Goal: Task Accomplishment & Management: Use online tool/utility

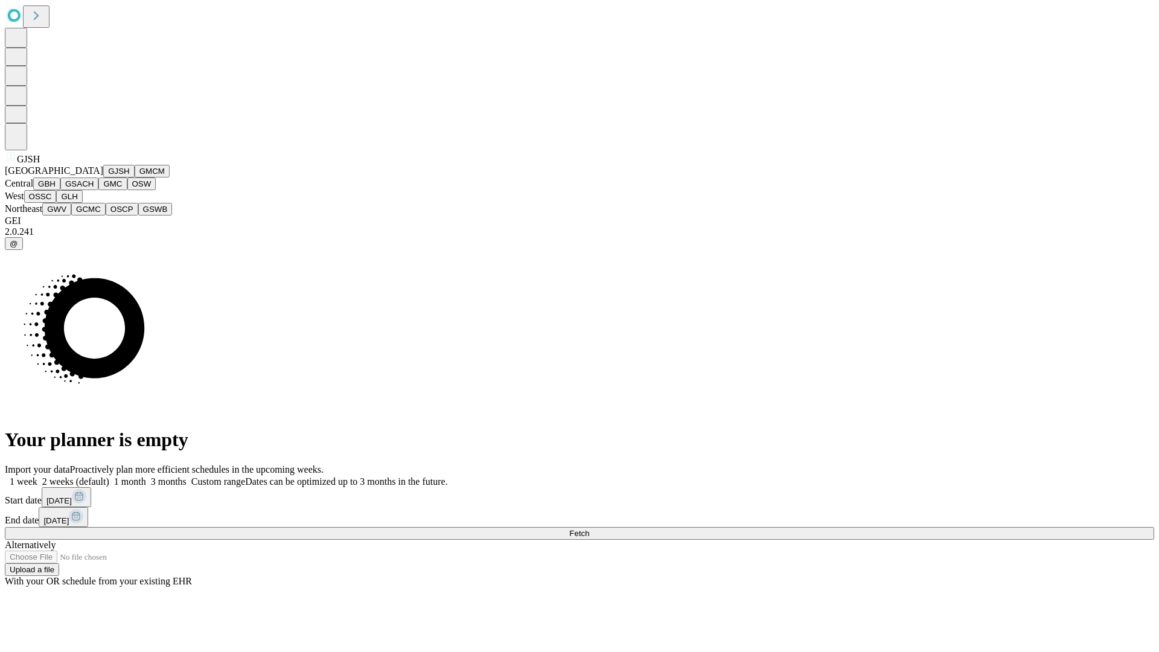
click at [103, 178] on button "GJSH" at bounding box center [118, 171] width 31 height 13
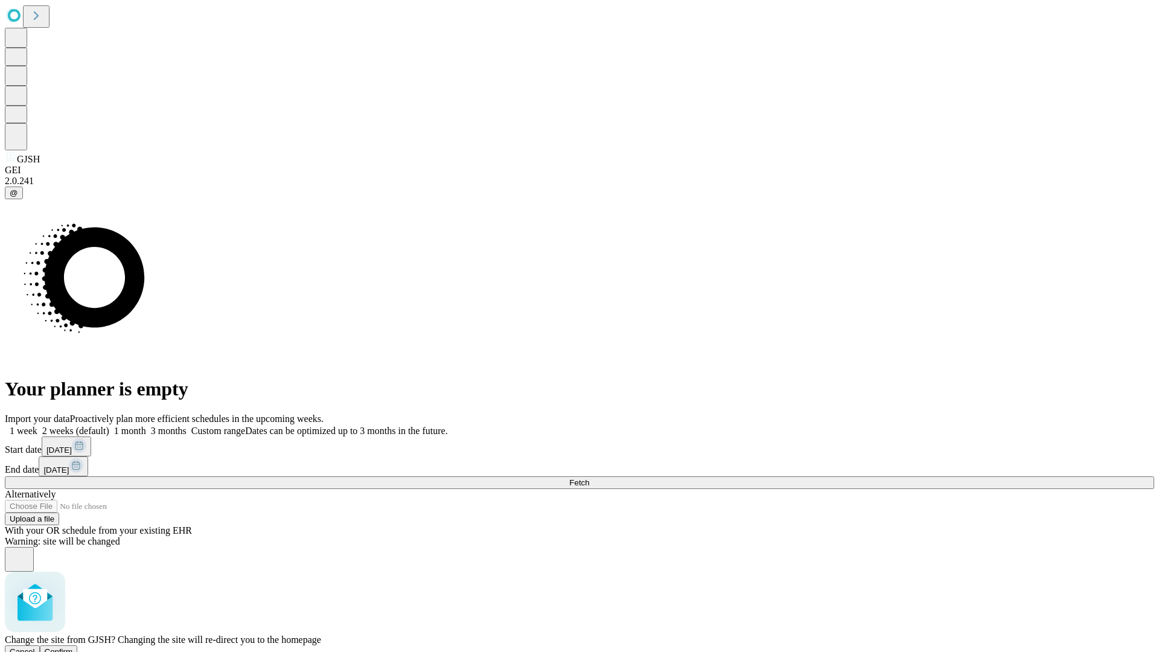
click at [73, 647] on span "Confirm" at bounding box center [59, 651] width 28 height 9
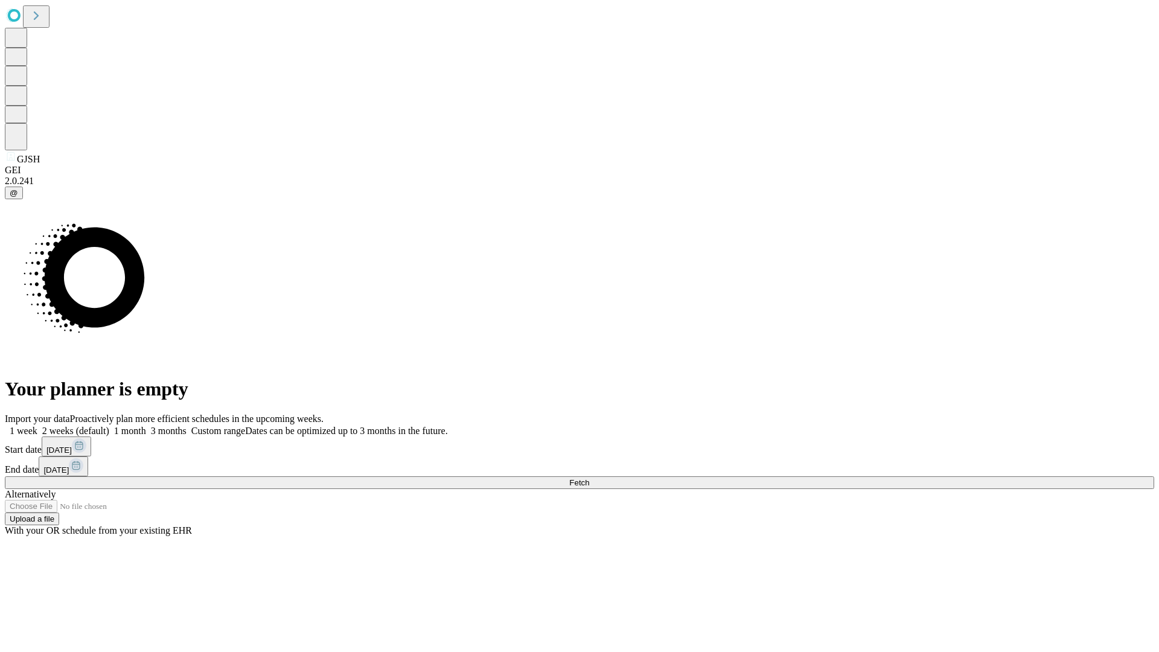
click at [146, 426] on label "1 month" at bounding box center [127, 431] width 37 height 10
click at [589, 478] on span "Fetch" at bounding box center [579, 482] width 20 height 9
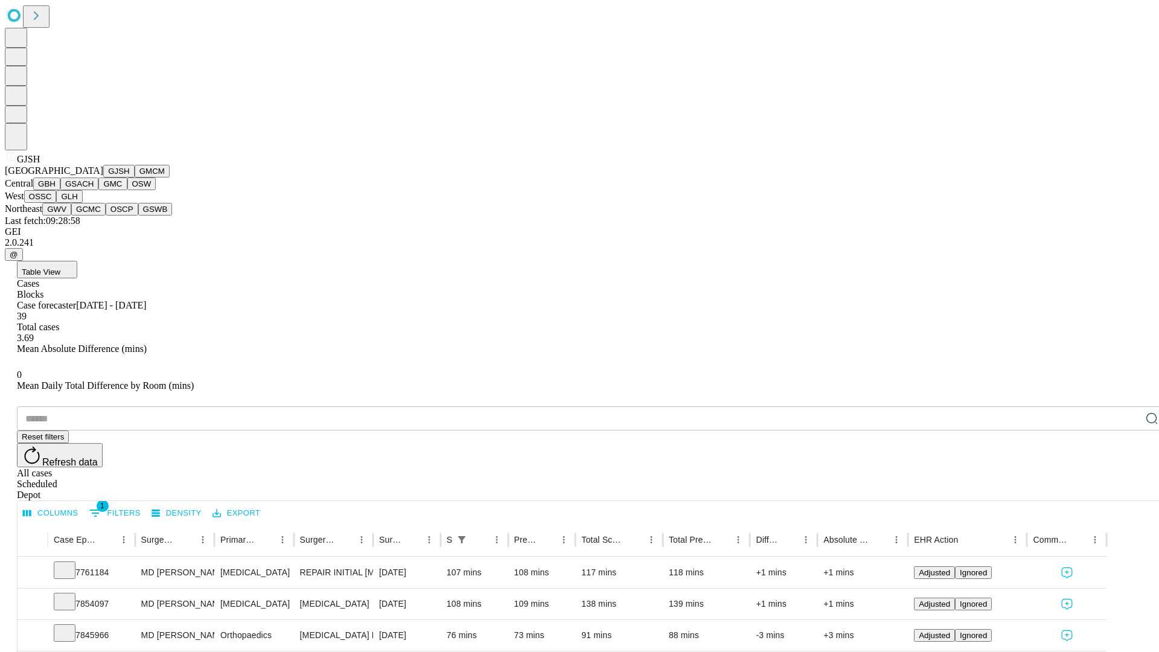
click at [135, 178] on button "GMCM" at bounding box center [152, 171] width 35 height 13
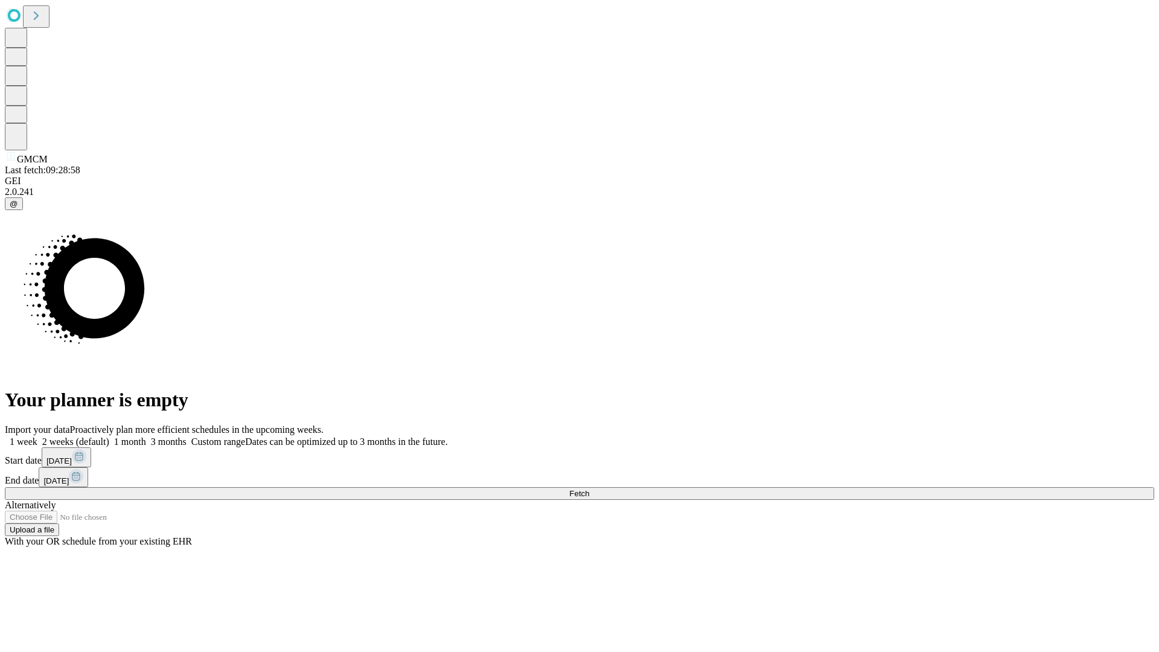
click at [146, 437] on label "1 month" at bounding box center [127, 442] width 37 height 10
click at [589, 489] on span "Fetch" at bounding box center [579, 493] width 20 height 9
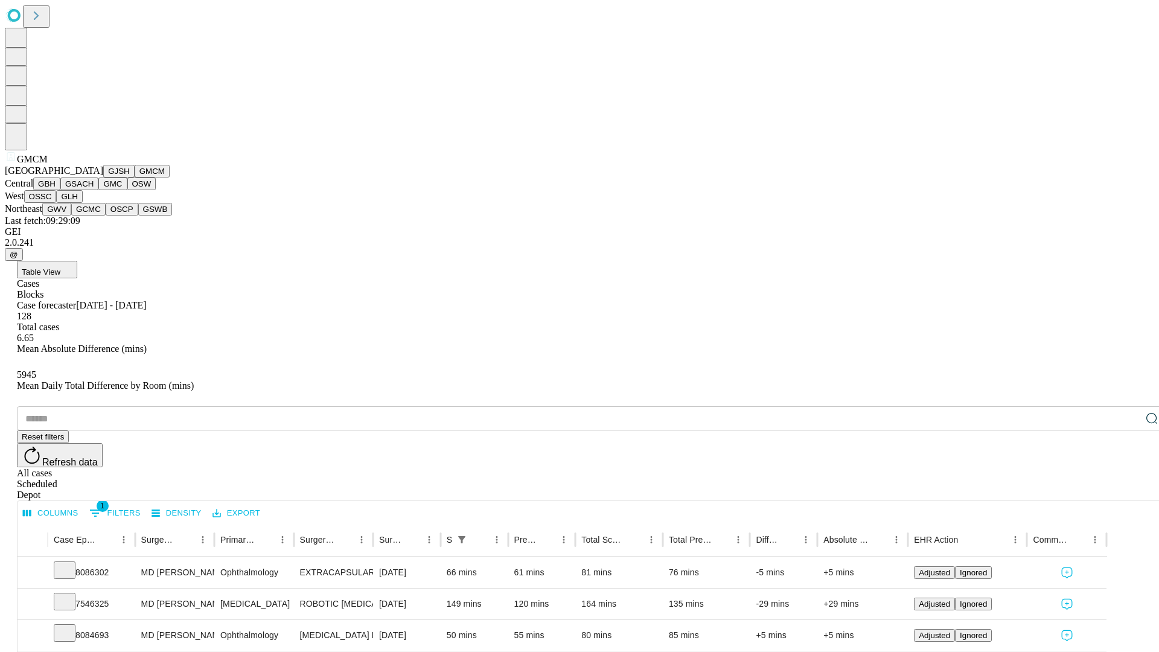
click at [60, 190] on button "GBH" at bounding box center [46, 184] width 27 height 13
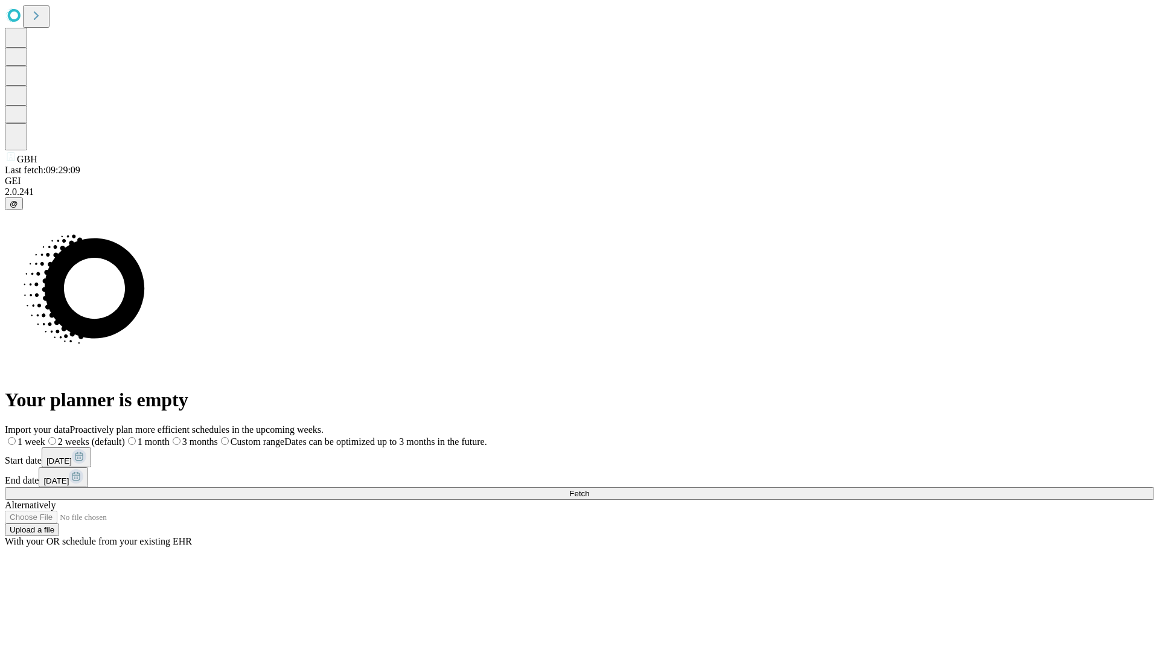
click at [170, 437] on label "1 month" at bounding box center [147, 442] width 45 height 10
click at [589, 489] on span "Fetch" at bounding box center [579, 493] width 20 height 9
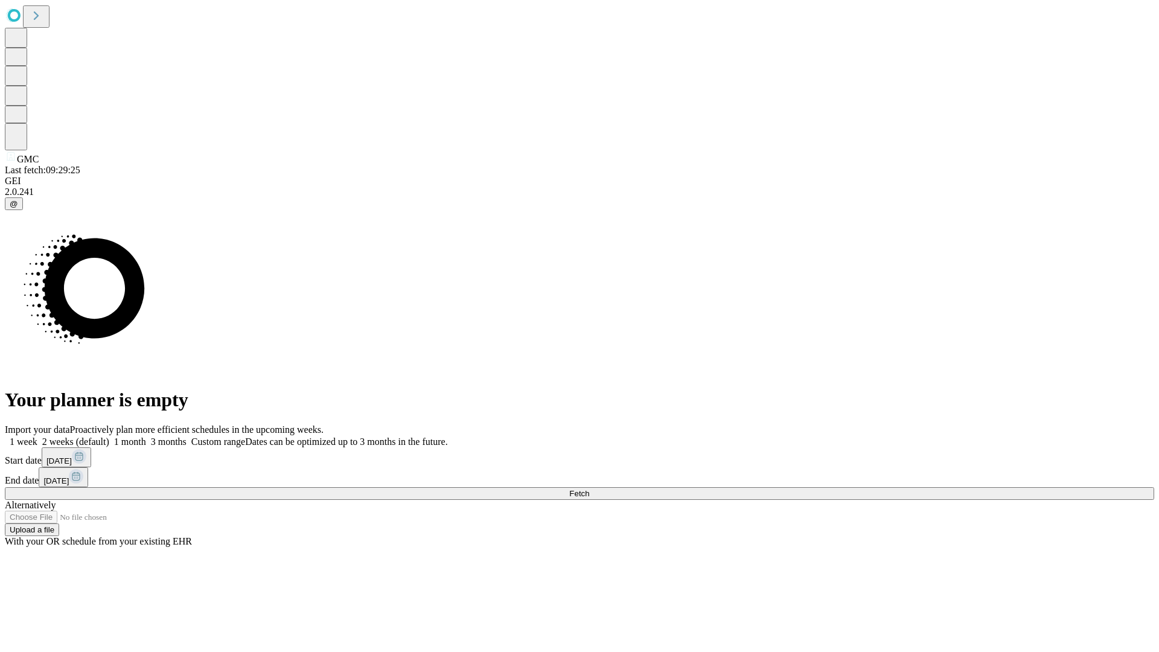
click at [589, 489] on span "Fetch" at bounding box center [579, 493] width 20 height 9
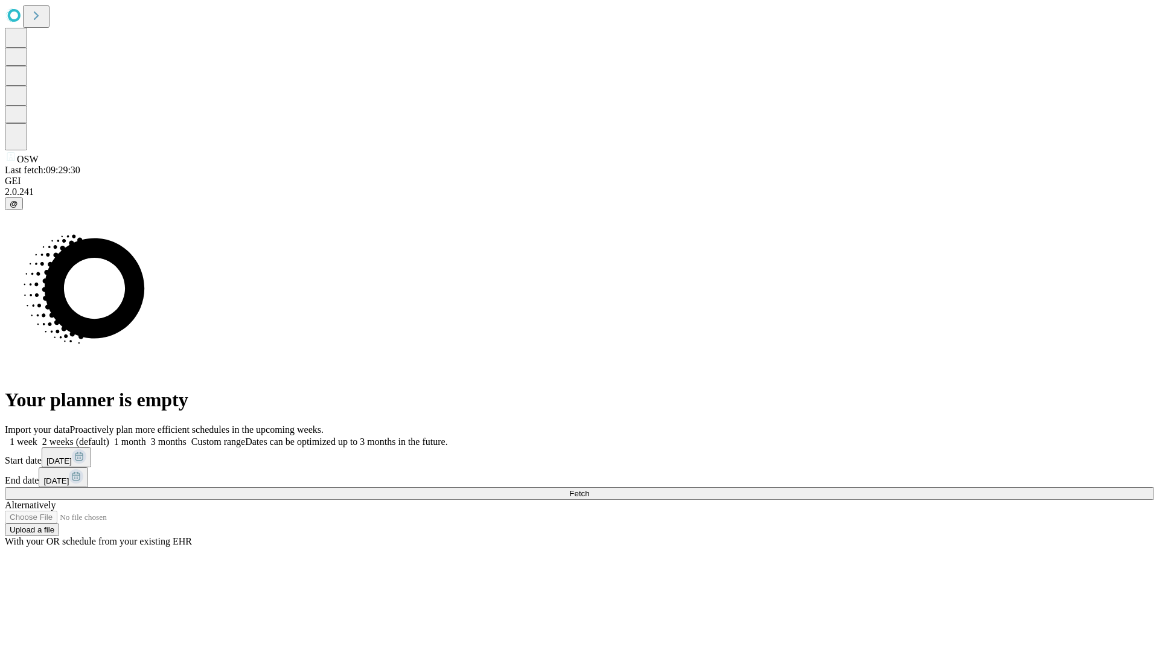
click at [146, 437] on label "1 month" at bounding box center [127, 442] width 37 height 10
click at [589, 489] on span "Fetch" at bounding box center [579, 493] width 20 height 9
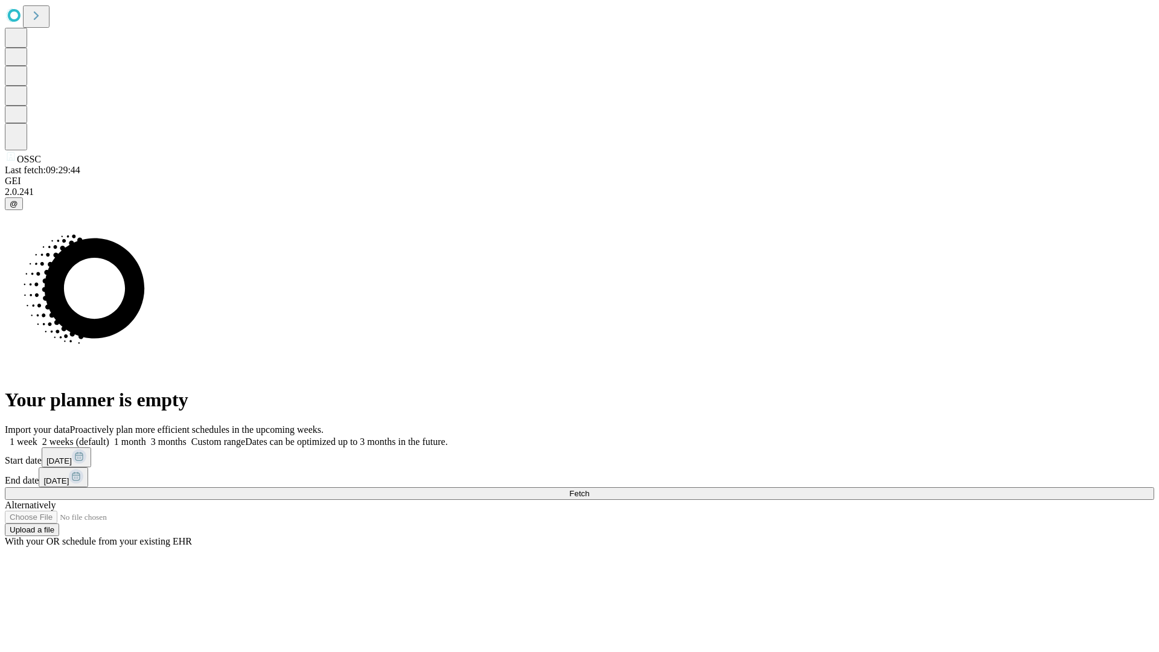
click at [146, 437] on label "1 month" at bounding box center [127, 442] width 37 height 10
click at [589, 489] on span "Fetch" at bounding box center [579, 493] width 20 height 9
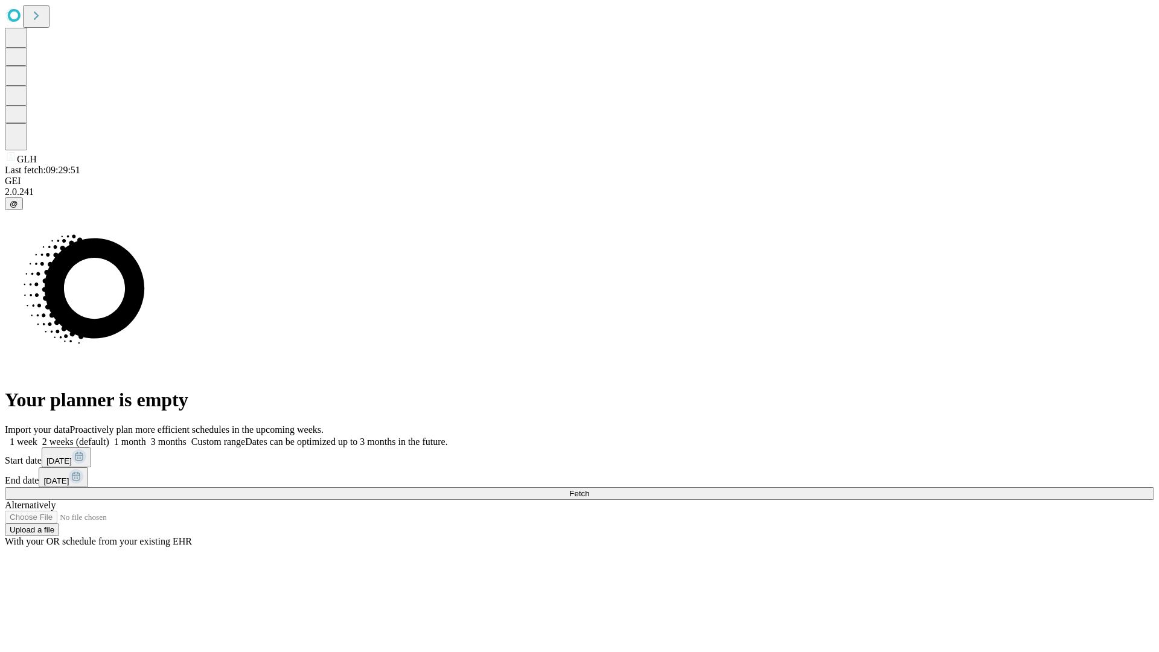
click at [146, 437] on label "1 month" at bounding box center [127, 442] width 37 height 10
click at [589, 489] on span "Fetch" at bounding box center [579, 493] width 20 height 9
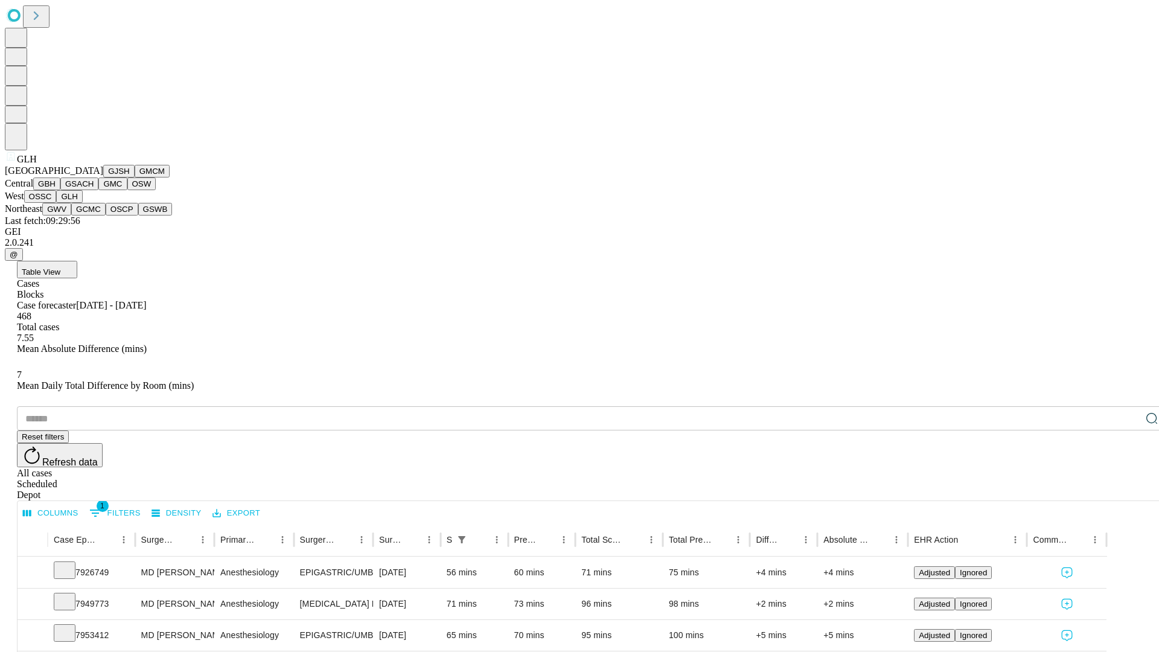
click at [71, 216] on button "GWV" at bounding box center [56, 209] width 29 height 13
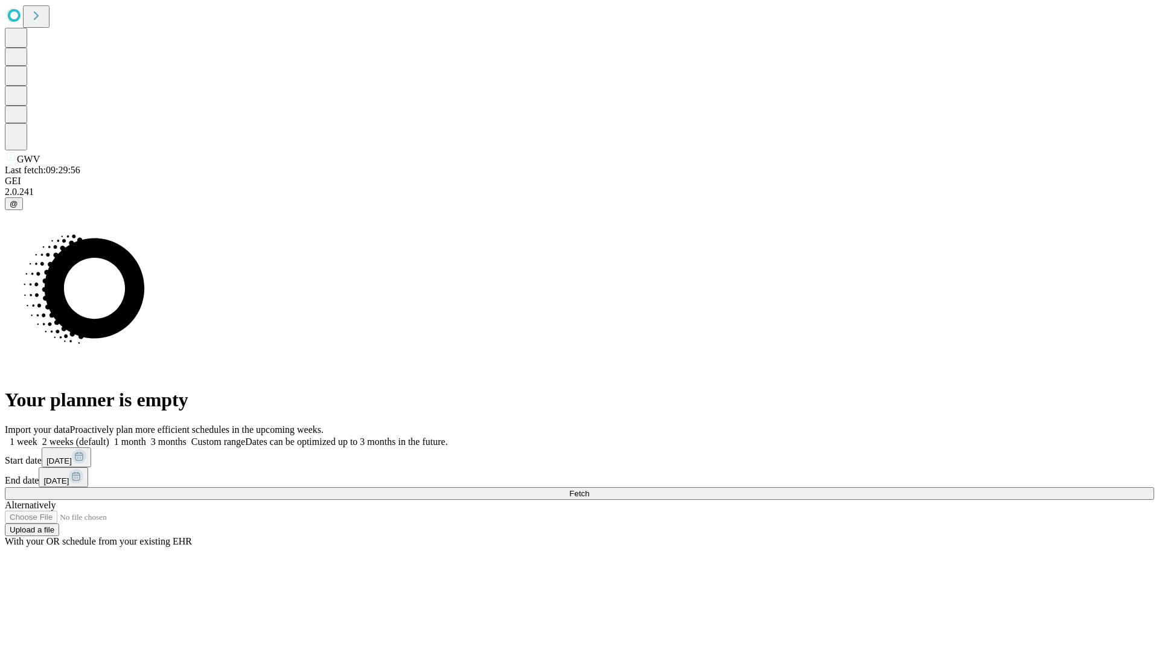
click at [146, 437] on label "1 month" at bounding box center [127, 442] width 37 height 10
click at [589, 489] on span "Fetch" at bounding box center [579, 493] width 20 height 9
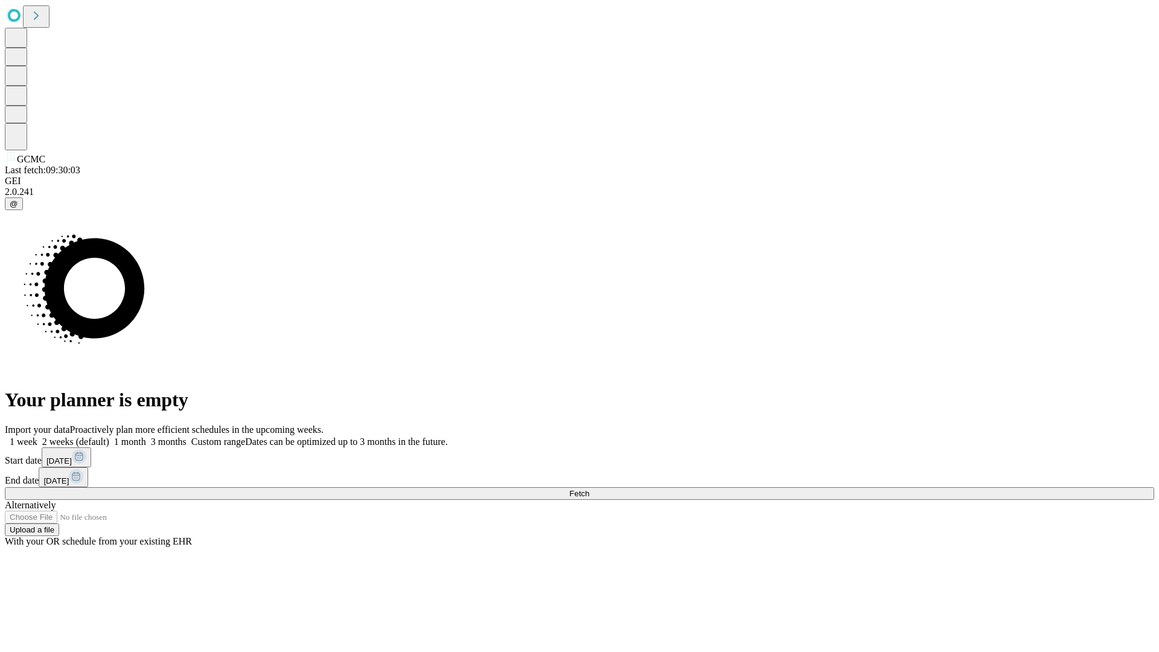
click at [146, 437] on label "1 month" at bounding box center [127, 442] width 37 height 10
click at [589, 489] on span "Fetch" at bounding box center [579, 493] width 20 height 9
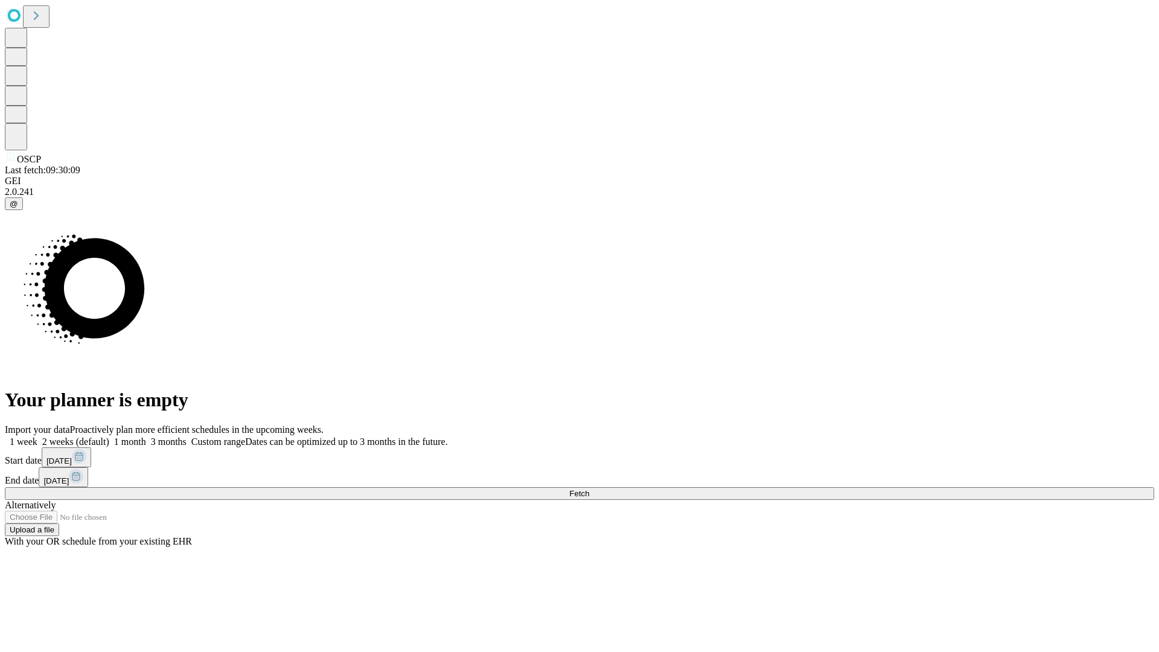
click at [146, 437] on label "1 month" at bounding box center [127, 442] width 37 height 10
click at [589, 489] on span "Fetch" at bounding box center [579, 493] width 20 height 9
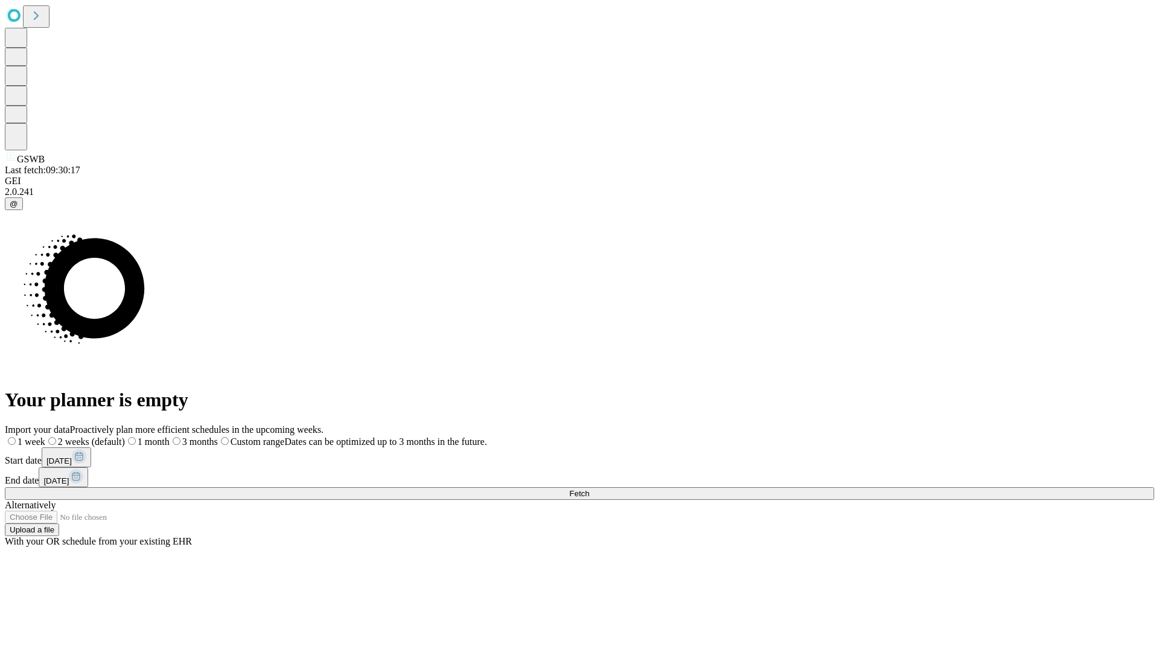
click at [170, 437] on label "1 month" at bounding box center [147, 442] width 45 height 10
click at [589, 489] on span "Fetch" at bounding box center [579, 493] width 20 height 9
